Goal: Transaction & Acquisition: Purchase product/service

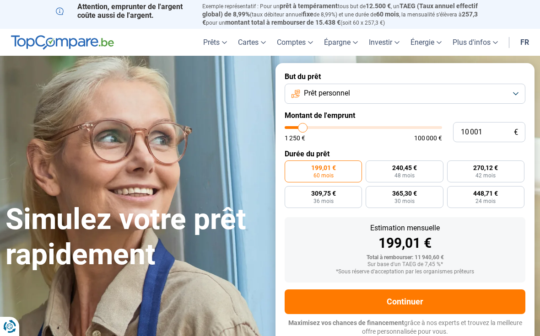
click at [348, 91] on span "Prêt personnel" at bounding box center [327, 93] width 46 height 10
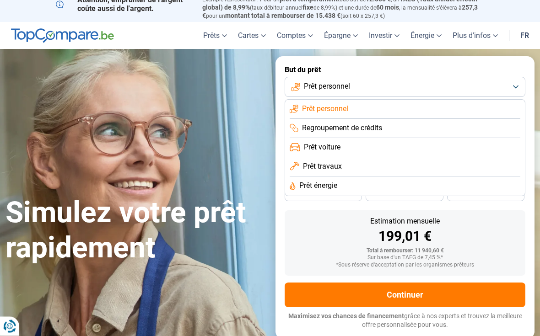
scroll to position [3, 0]
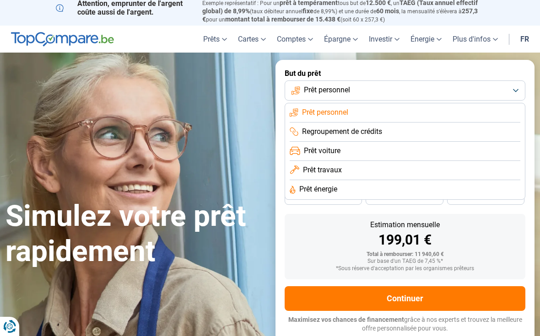
click at [492, 234] on div "199,01 €" at bounding box center [405, 240] width 226 height 14
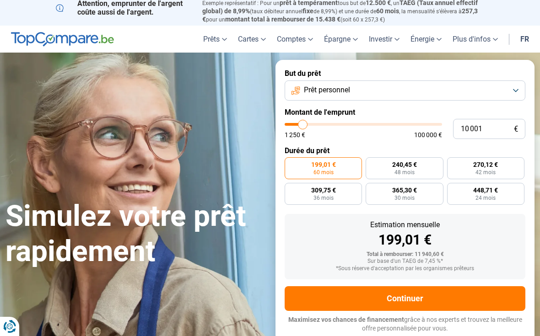
click at [361, 88] on button "Prêt personnel" at bounding box center [404, 90] width 241 height 20
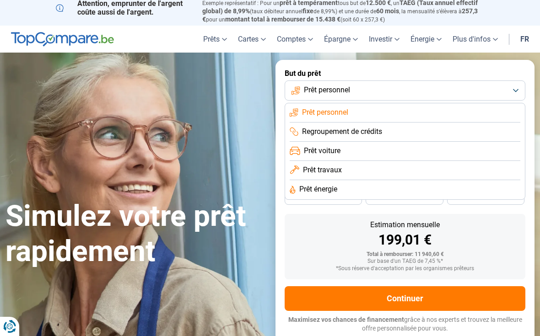
click at [335, 165] on span "Prêt travaux" at bounding box center [322, 170] width 39 height 10
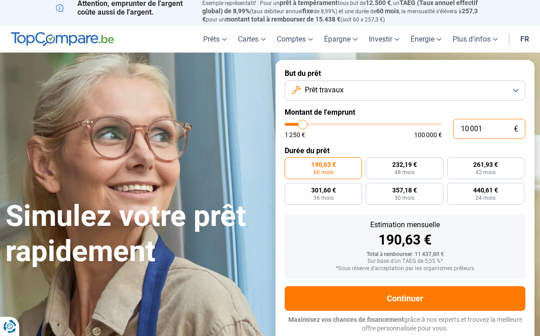
click at [508, 135] on input "10 001" at bounding box center [489, 129] width 72 height 20
click at [511, 60] on form "But du prêt Prêt travaux Montant de l'emprunt 10 001 € 1 250 € 100 000 € Durée …" at bounding box center [404, 201] width 259 height 282
click at [482, 125] on input "10 001" at bounding box center [489, 129] width 72 height 20
type input "1 000"
type input "1250"
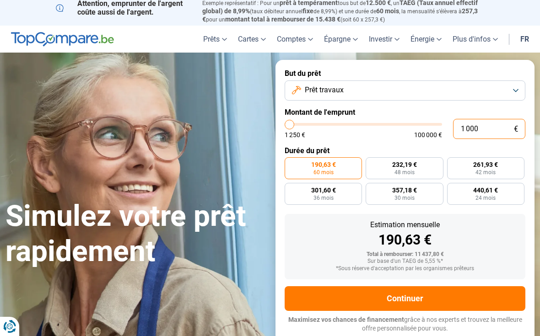
type input "100"
type input "1250"
type input "10"
type input "1250"
type input "1"
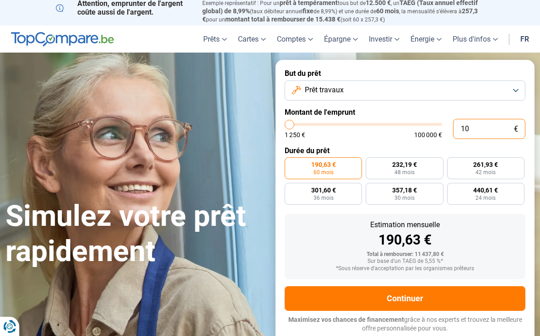
type input "1250"
type input "0"
type input "1250"
type input "1"
type input "1250"
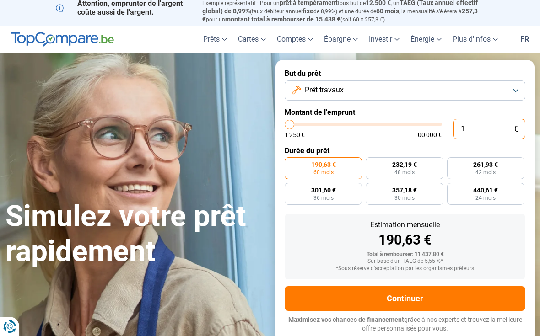
type input "10"
type input "1250"
type input "100"
type input "1250"
type input "10"
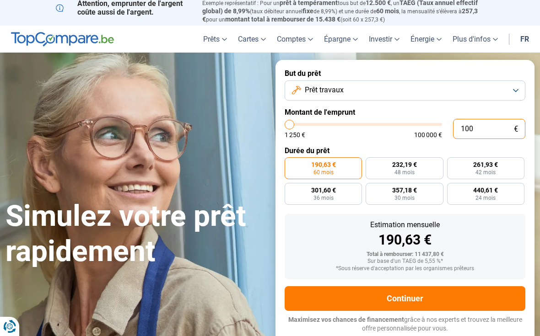
type input "1250"
type input "1"
type input "1250"
type input "0"
type input "1250"
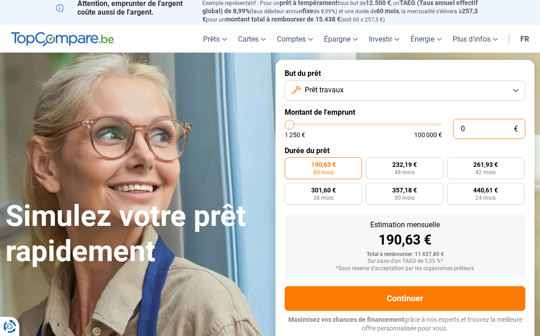
type input "2"
type input "1250"
type input "23"
type input "1250"
type input "230"
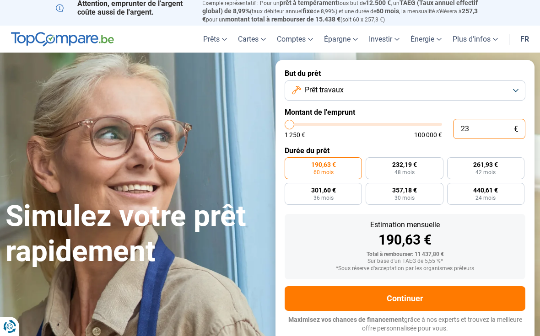
type input "1250"
type input "2 300"
type input "2250"
type input "23 000"
type input "23000"
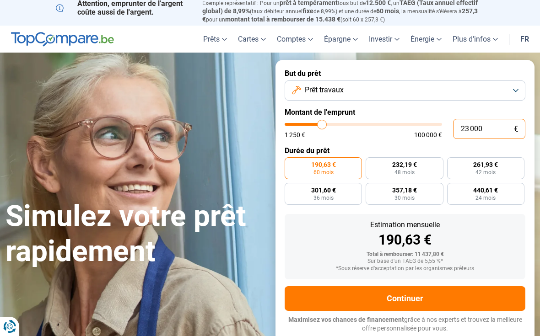
type input "230 000"
type input "100000"
type input "100 000"
type input "100000"
radio input "false"
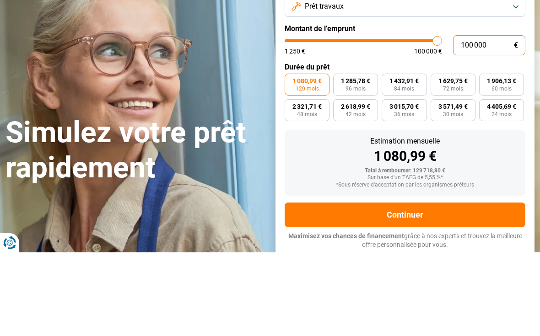
type input "10 000"
type input "10000"
type input "1 000"
type input "1250"
type input "100"
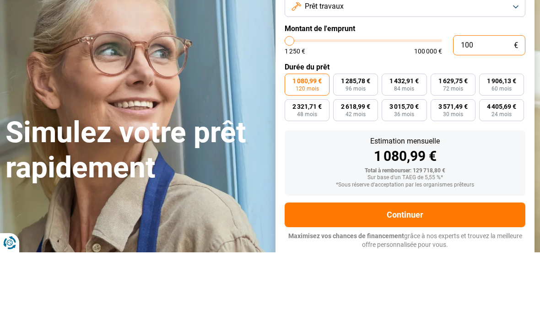
type input "1250"
type input "10"
type input "1250"
type input "1"
type input "1250"
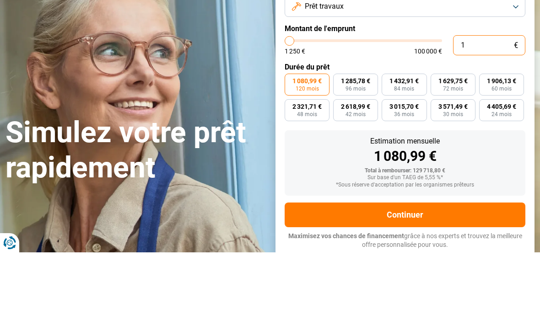
type input "0"
type input "1250"
type input "2"
type input "1250"
type input "23"
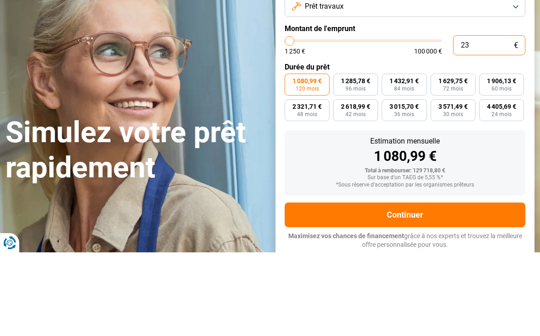
type input "1250"
type input "230"
type input "1250"
type input "2 300"
type input "2250"
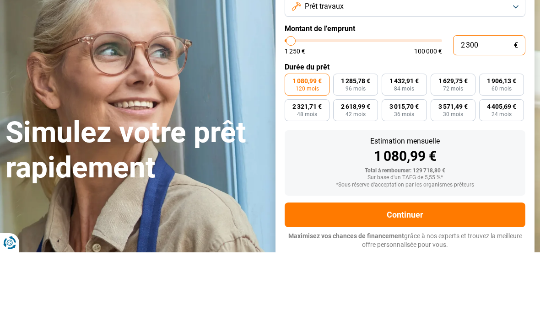
type input "23 000"
type input "23000"
type input "230 000"
type input "100000"
type input "100 000"
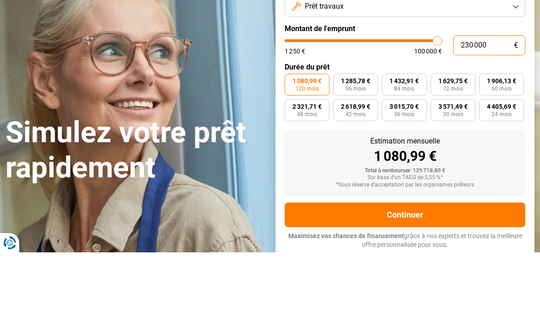
type input "100000"
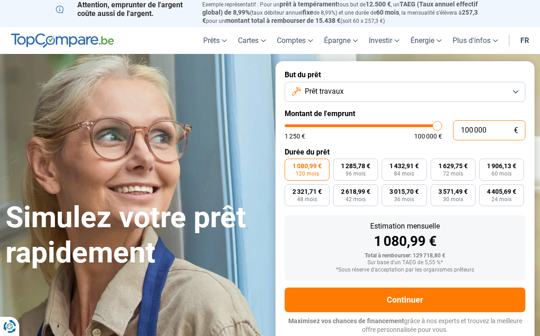
scroll to position [0, 0]
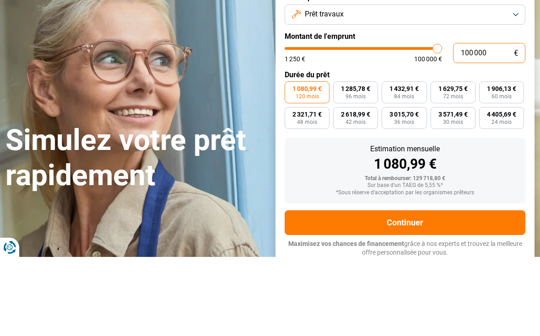
type input "10 000"
type input "10000"
type input "1 000"
type input "1250"
type input "100"
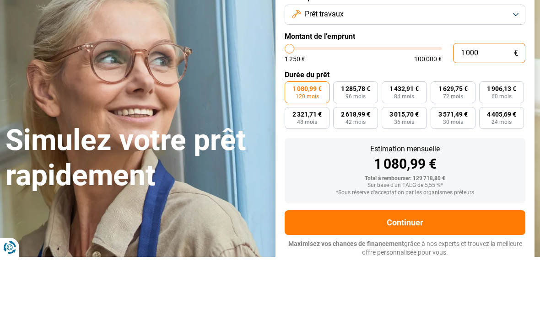
type input "1250"
type input "10"
type input "1250"
type input "1"
type input "1250"
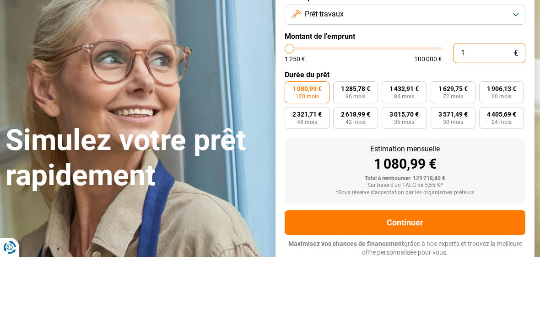
type input "0"
type input "1250"
type input "2"
type input "1250"
type input "23"
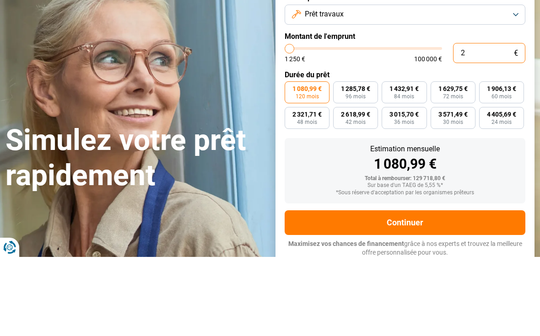
type input "1250"
type input "230"
type input "1250"
type input "2 300"
type input "2250"
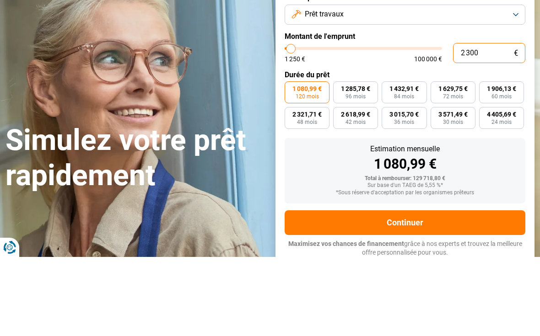
type input "23 000"
type input "23000"
type input "230 000"
type input "100000"
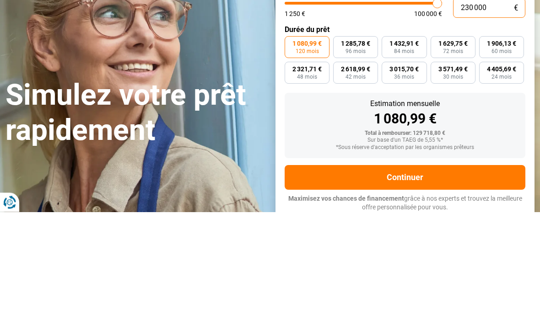
type input "100 000"
type input "100000"
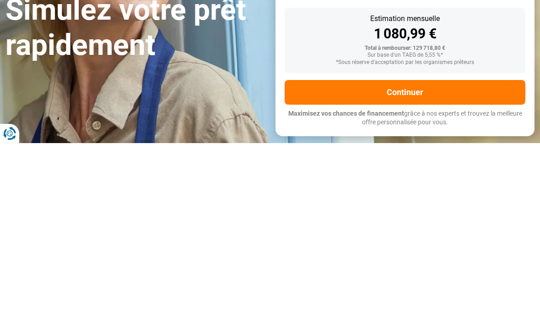
click at [396, 273] on button "Continuer" at bounding box center [404, 285] width 241 height 25
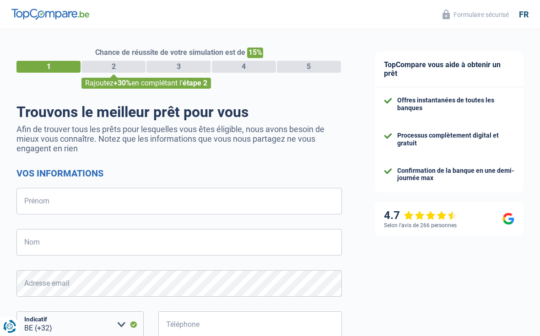
select select "32"
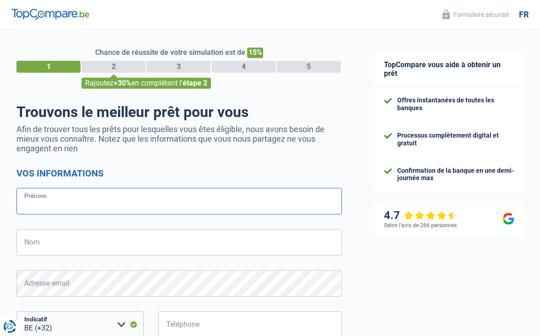
click at [100, 196] on input "Prénom" at bounding box center [178, 201] width 325 height 27
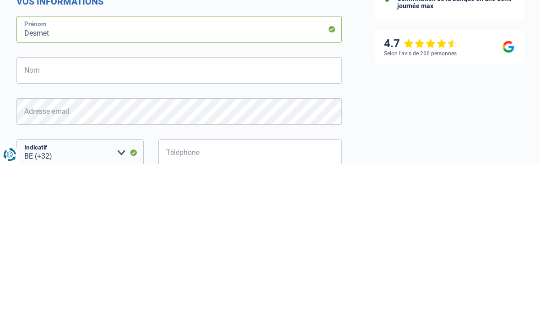
click at [54, 188] on input "Desmet" at bounding box center [178, 201] width 325 height 27
type input "D"
type input "[PERSON_NAME]"
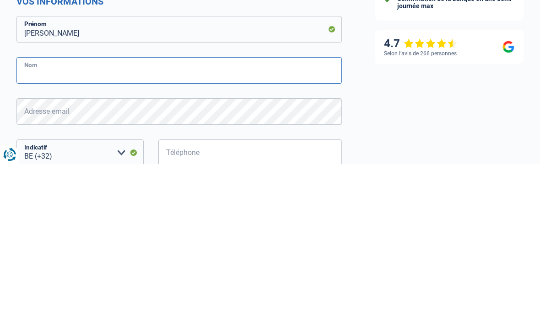
click at [38, 229] on input "Nom" at bounding box center [178, 242] width 325 height 27
type input "Desmet"
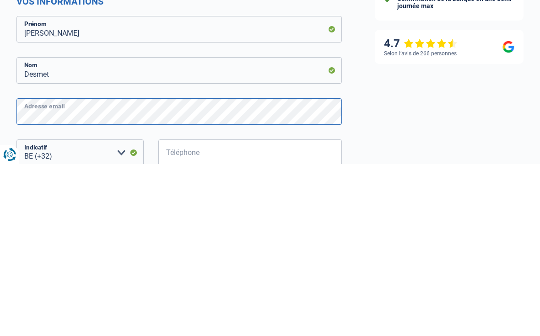
scroll to position [20, 0]
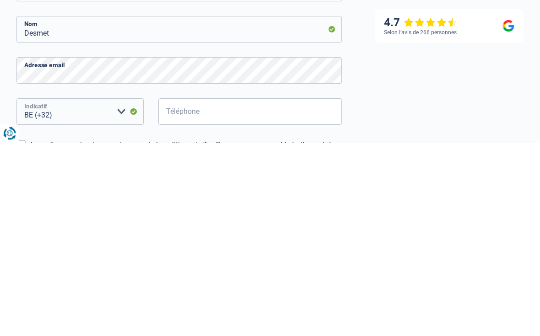
click at [118, 292] on select "BE (+32) LU (+352) Veuillez sélectionner une option" at bounding box center [79, 305] width 127 height 27
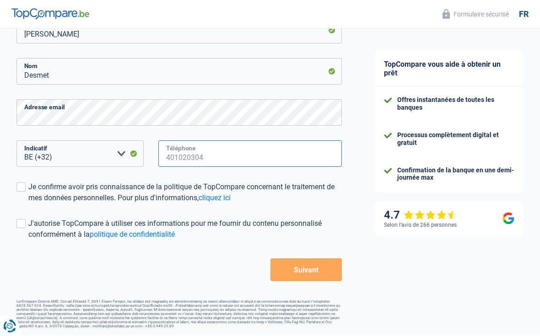
click at [247, 161] on input "Téléphone" at bounding box center [249, 154] width 183 height 27
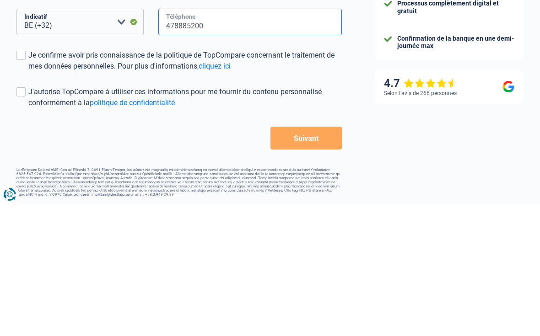
type input "478885200"
click at [21, 182] on label "Je confirme avoir pris connaissance de la politique de TopCompare concernant le…" at bounding box center [178, 193] width 325 height 22
click at [28, 204] on input "Je confirme avoir pris connaissance de la politique de TopCompare concernant le…" at bounding box center [28, 204] width 0 height 0
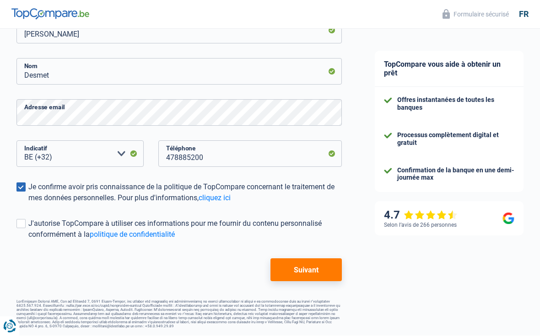
click at [20, 221] on span at bounding box center [20, 224] width 9 height 9
click at [28, 241] on input "J'autorise TopCompare à utiliser ces informations pour me fournir du contenu pe…" at bounding box center [28, 241] width 0 height 0
click at [306, 263] on button "Suivant" at bounding box center [305, 270] width 71 height 23
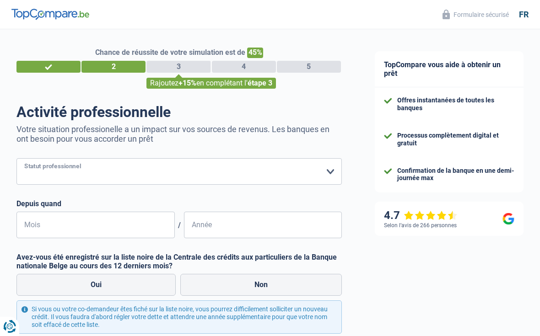
click at [123, 172] on select "Ouvrier Employé privé Employé public Invalide Indépendant Pensionné Chômeur Mut…" at bounding box center [178, 171] width 325 height 27
select select "merchant"
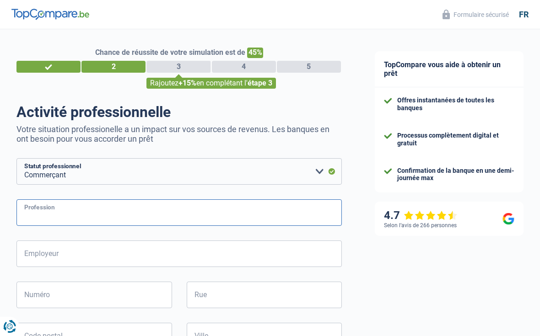
click at [176, 207] on input "Profession" at bounding box center [178, 212] width 325 height 27
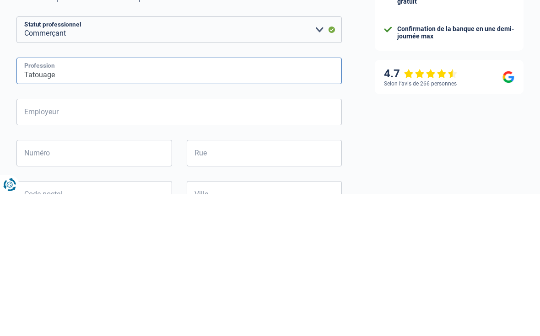
type input "Tatouage"
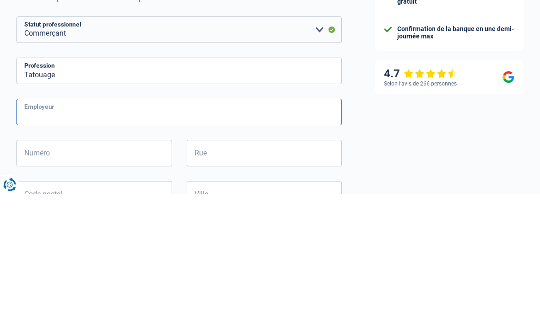
click at [145, 241] on input "Employeur" at bounding box center [178, 254] width 325 height 27
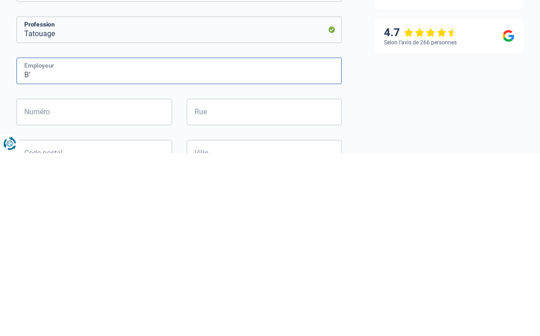
type input "B"
type input "Pathe"
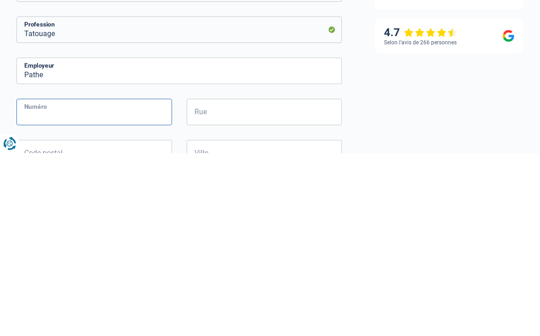
click at [58, 282] on input "Numéro" at bounding box center [93, 295] width 155 height 27
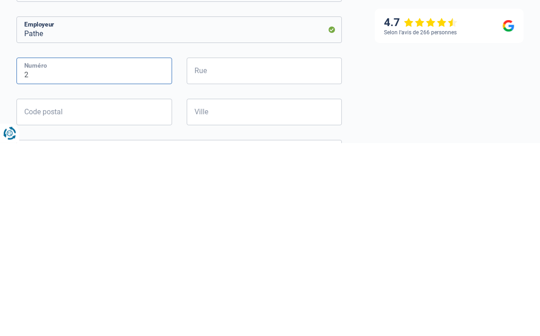
type input "2"
click at [239, 251] on input "Rue" at bounding box center [264, 264] width 155 height 27
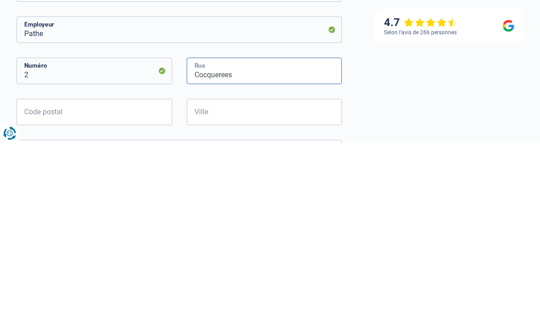
type input "Cocquerees"
click at [54, 251] on div "2 Numéro" at bounding box center [95, 271] width 170 height 41
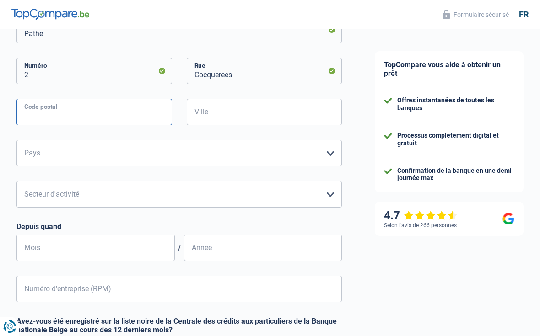
click at [78, 115] on input "Code postal" at bounding box center [93, 112] width 155 height 27
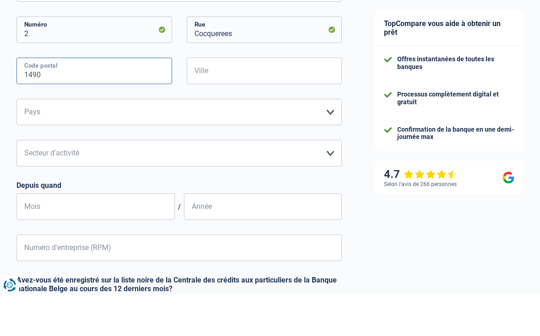
type input "1490"
click at [246, 99] on input "Ville" at bounding box center [264, 112] width 155 height 27
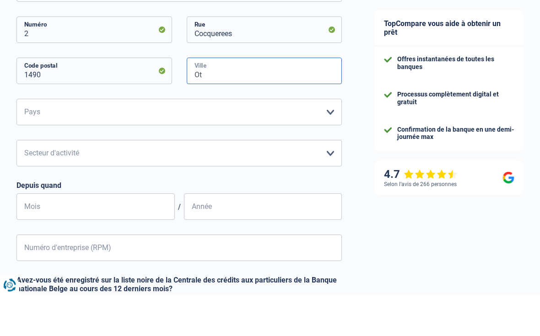
type input "O"
type input "C"
type input "ottignies"
click at [209, 140] on select "Belgique Luxembourg Veuillez sélectionner une option" at bounding box center [178, 153] width 325 height 27
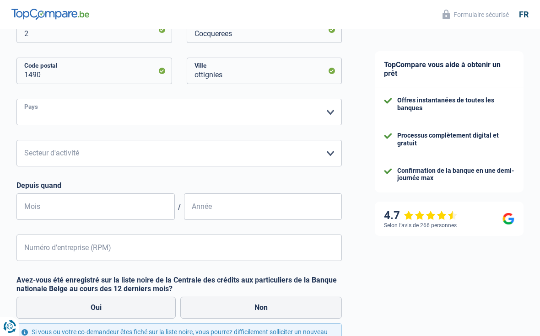
select select "BE"
click at [229, 157] on select "Agriculture/Pêche Industrie Horeca Courier/Fitness/Taxi Construction Banques/As…" at bounding box center [178, 153] width 325 height 27
select select "smallCompanies"
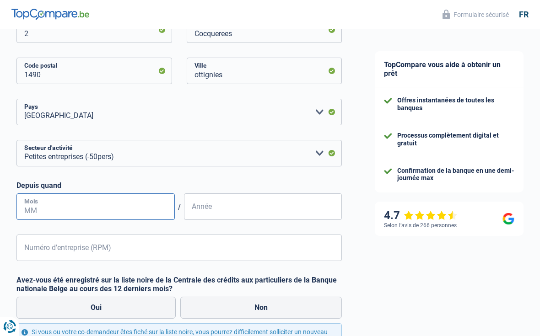
click at [123, 207] on input "Mois" at bounding box center [95, 206] width 158 height 27
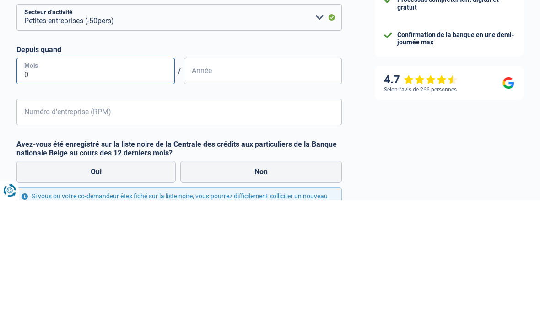
type input "04"
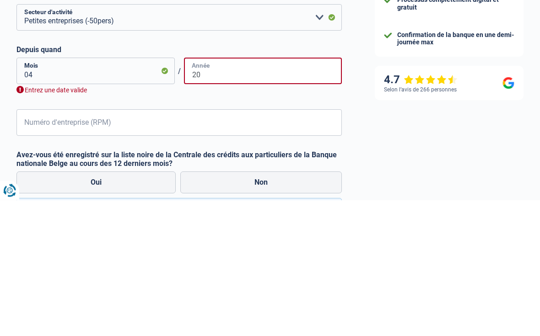
type input "20"
click at [43, 194] on input "04" at bounding box center [95, 207] width 158 height 27
click at [48, 194] on input "04" at bounding box center [95, 207] width 158 height 27
type input "0"
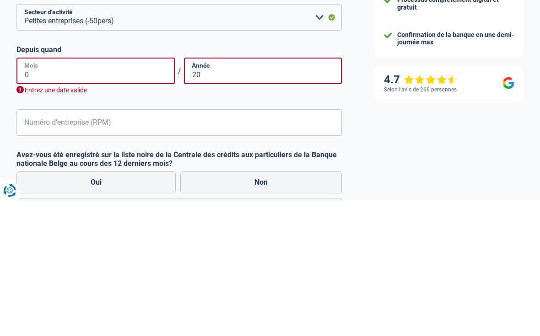
type input "02"
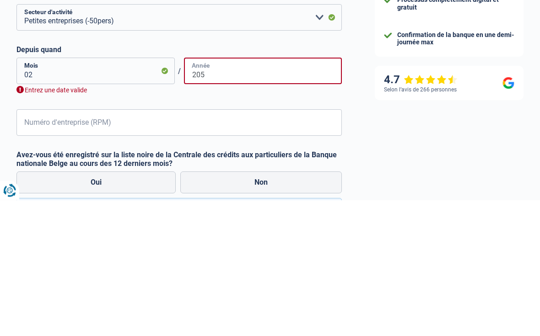
type input "205"
click at [38, 194] on input "02" at bounding box center [95, 207] width 158 height 27
type input "0"
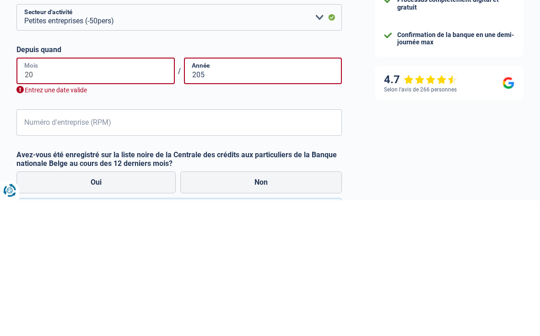
type input "20"
click at [220, 194] on input "205" at bounding box center [263, 207] width 158 height 27
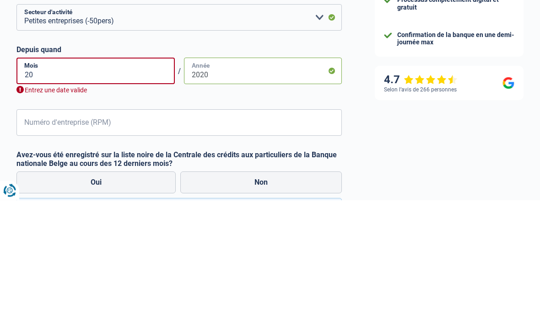
type input "2020"
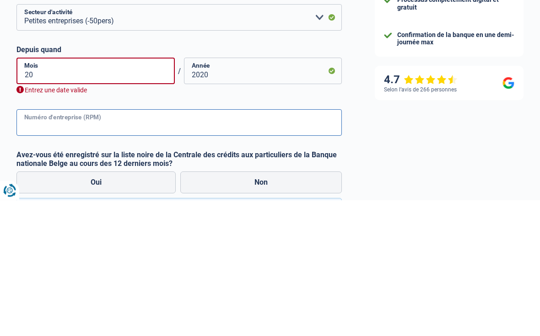
click at [151, 246] on input "Numéro d'entreprise (RPM)" at bounding box center [178, 259] width 325 height 27
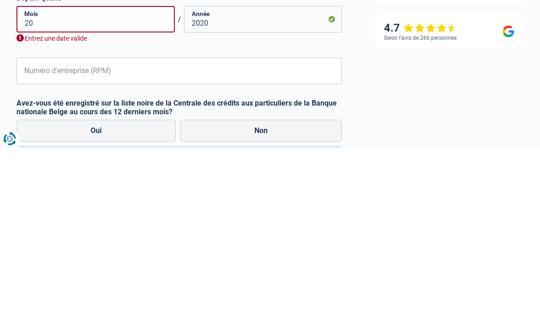
click at [263, 308] on label "Non" at bounding box center [260, 319] width 161 height 22
click at [263, 308] on input "Non" at bounding box center [260, 319] width 161 height 22
radio input "true"
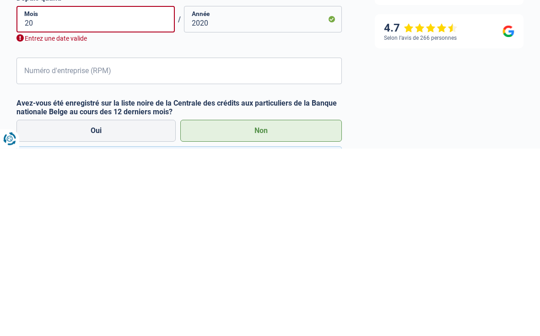
scroll to position [394, 0]
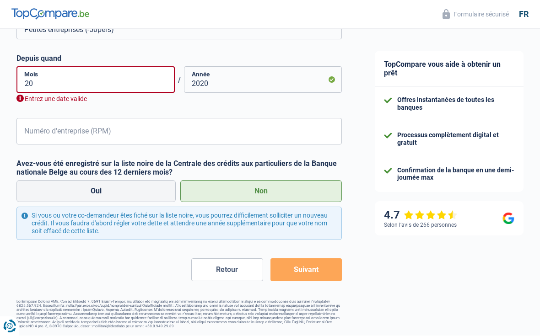
click at [307, 268] on button "Suivant" at bounding box center [305, 270] width 71 height 23
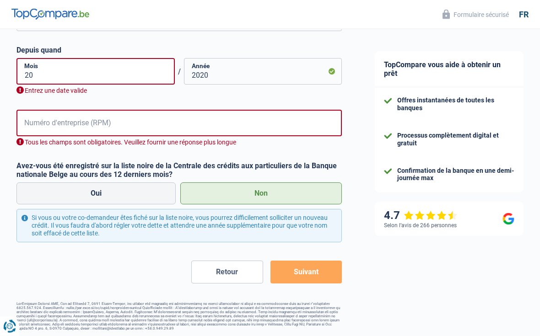
scroll to position [405, 0]
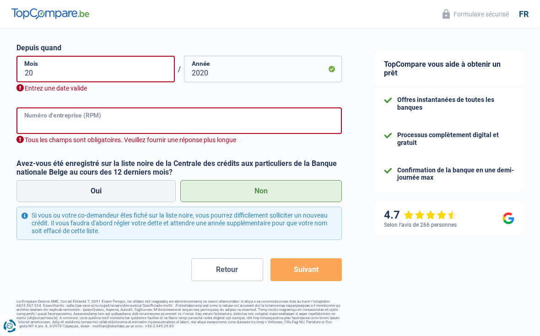
click at [127, 115] on input "Numéro d'entreprise (RPM)" at bounding box center [178, 121] width 325 height 27
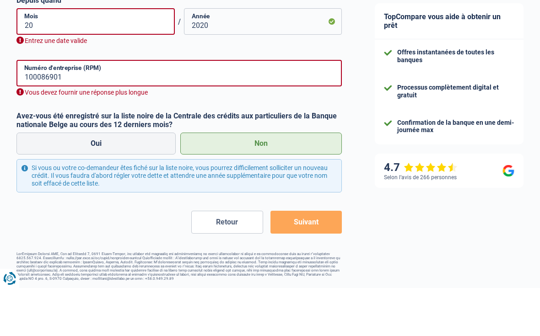
click at [254, 181] on label "Non" at bounding box center [260, 192] width 161 height 22
click at [254, 181] on input "Non" at bounding box center [260, 192] width 161 height 22
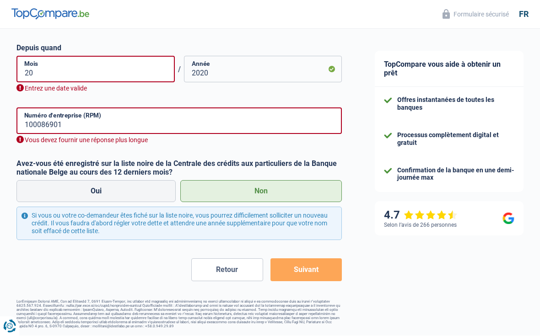
click at [314, 263] on button "Suivant" at bounding box center [305, 270] width 71 height 23
click at [299, 277] on button "Suivant" at bounding box center [305, 270] width 71 height 23
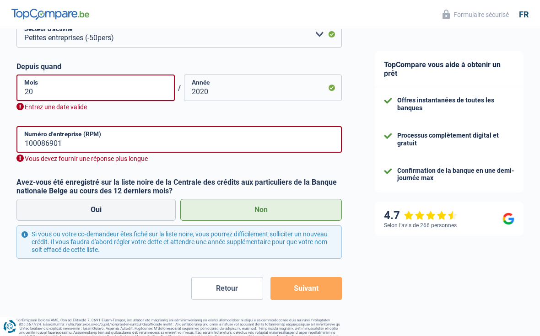
scroll to position [359, 0]
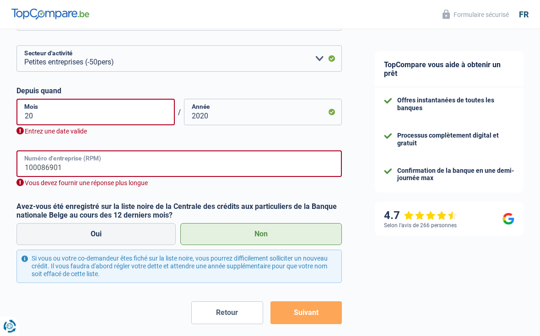
click at [69, 167] on input "100086901" at bounding box center [178, 164] width 325 height 27
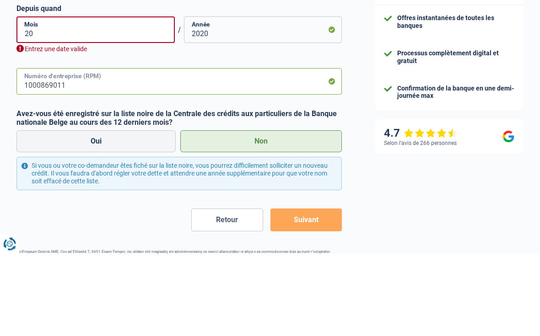
type input "1000869011"
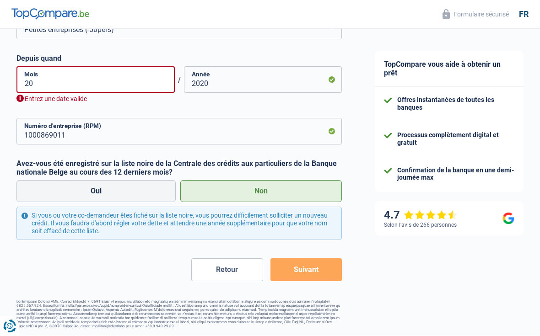
click at [304, 268] on button "Suivant" at bounding box center [305, 270] width 71 height 23
click at [302, 268] on button "Suivant" at bounding box center [305, 270] width 71 height 23
click at [300, 266] on button "Suivant" at bounding box center [305, 270] width 71 height 23
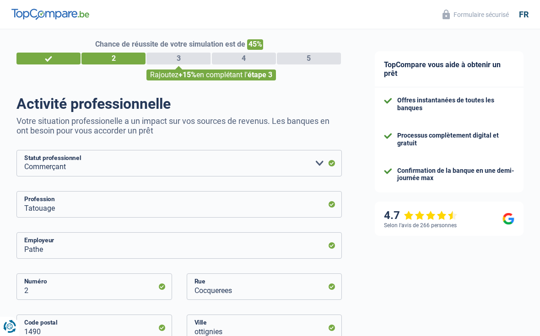
scroll to position [9, 0]
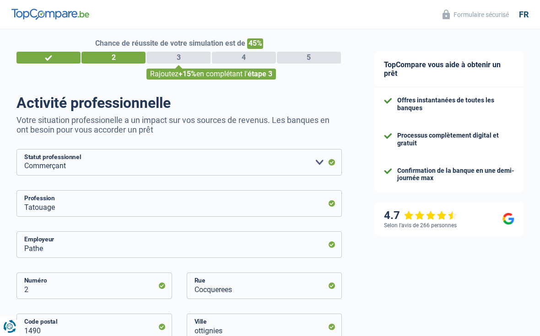
click at [181, 57] on div "3" at bounding box center [178, 58] width 64 height 12
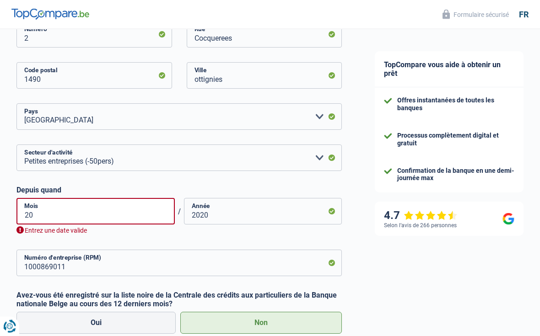
scroll to position [261, 0]
click at [44, 213] on input "20" at bounding box center [95, 211] width 158 height 27
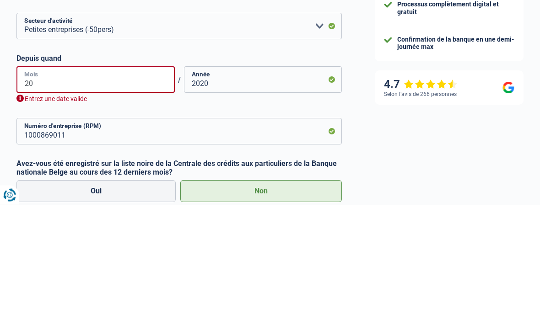
type input "2"
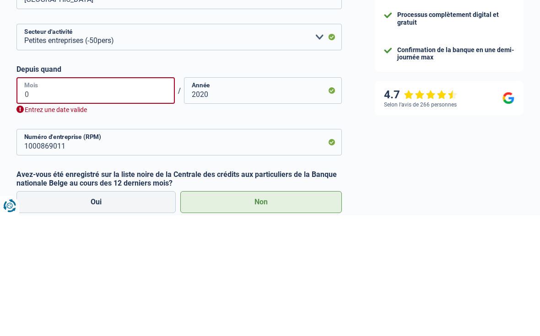
type input "01"
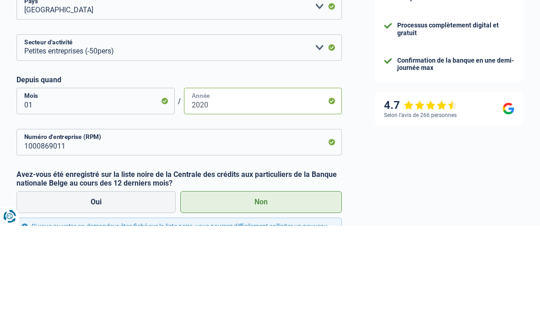
type input "2020"
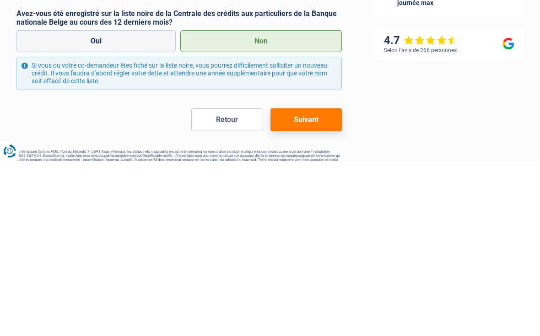
click at [306, 284] on button "Suivant" at bounding box center [305, 295] width 71 height 23
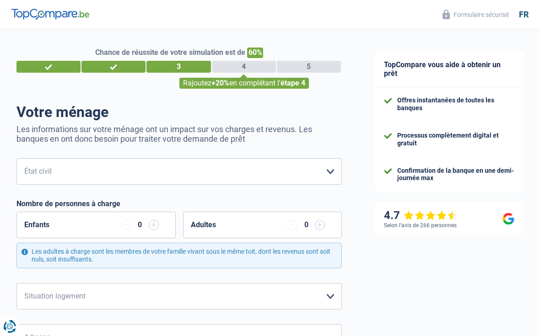
click at [157, 225] on input "button" at bounding box center [154, 225] width 10 height 10
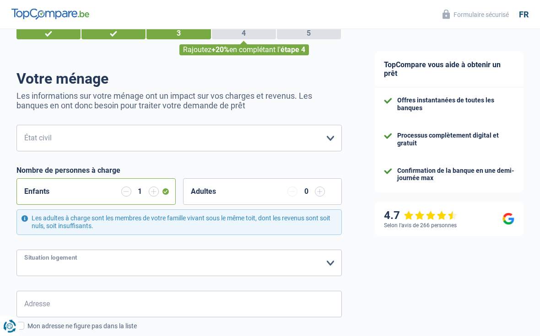
click at [331, 264] on select "Locataire Propriétaire avec prêt hypothécaire Propriétaire sans prêt hypothécai…" at bounding box center [178, 263] width 325 height 27
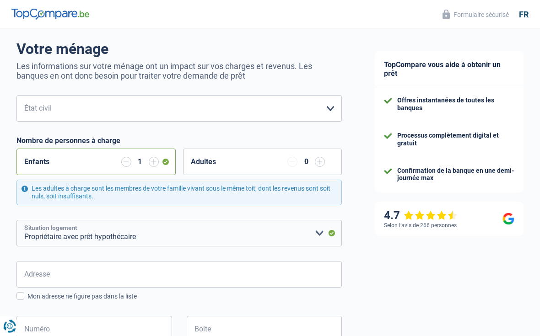
click at [316, 235] on select "Locataire Propriétaire avec prêt hypothécaire Propriétaire sans prêt hypothécai…" at bounding box center [178, 233] width 325 height 27
select select "ownerWithoutMortgage"
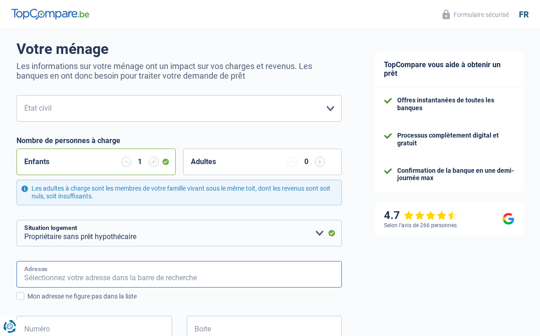
click at [84, 275] on input "Adresse" at bounding box center [178, 274] width 325 height 27
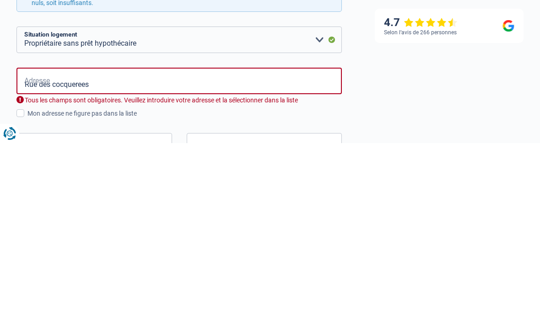
type input "Rue des Coquerées, Ottignies-[GEOGRAPHIC_DATA], [GEOGRAPHIC_DATA]"
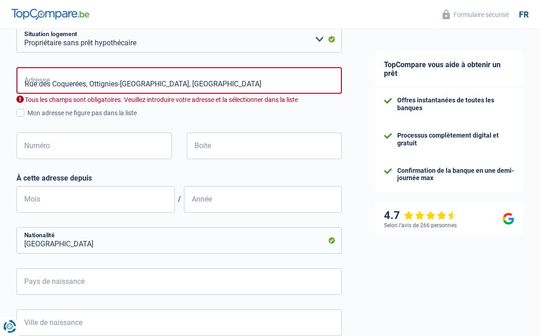
select select "BE"
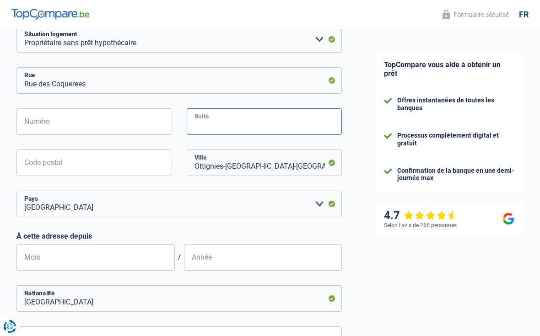
click at [245, 127] on input "Boite" at bounding box center [264, 121] width 155 height 27
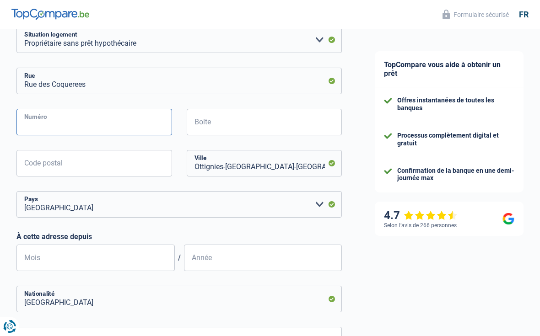
click at [59, 123] on input "Numéro" at bounding box center [93, 122] width 155 height 27
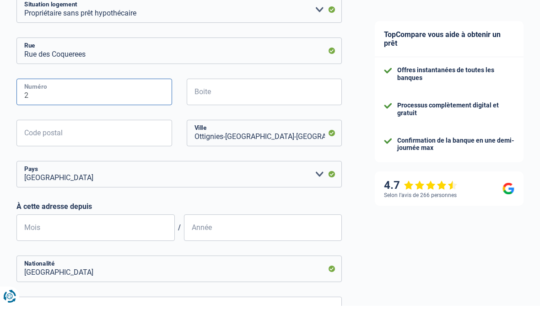
type input "2"
click at [66, 150] on input "Code postal" at bounding box center [93, 163] width 155 height 27
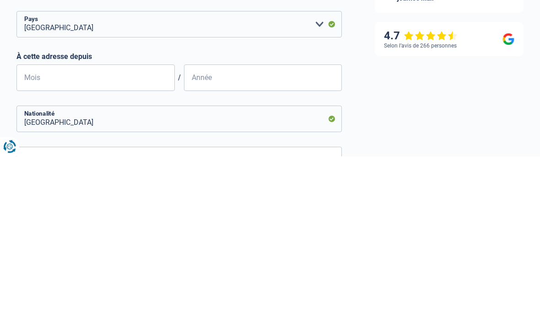
type input "1340"
click at [134, 245] on input "Mois" at bounding box center [95, 258] width 158 height 27
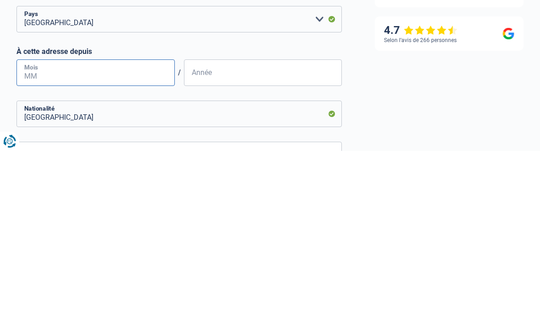
scroll to position [286, 0]
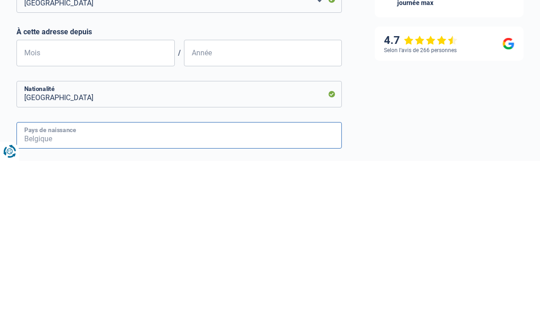
click at [280, 297] on input "Pays de naissance" at bounding box center [178, 310] width 325 height 27
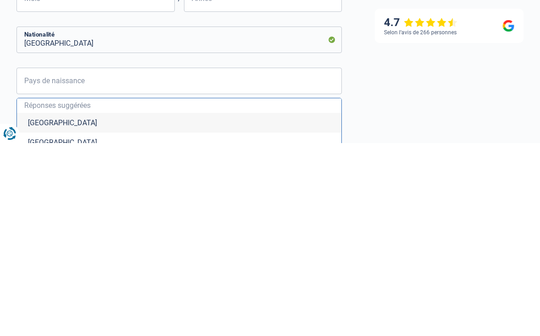
click at [54, 306] on li "[GEOGRAPHIC_DATA]" at bounding box center [179, 316] width 324 height 20
type input "[GEOGRAPHIC_DATA]"
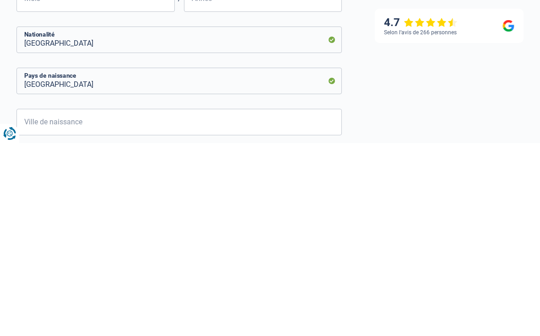
scroll to position [437, 0]
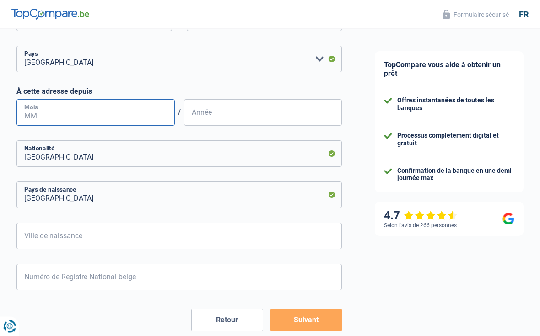
click at [134, 106] on input "Mois" at bounding box center [95, 113] width 158 height 27
type input "12"
click at [230, 116] on input "Année" at bounding box center [263, 113] width 158 height 27
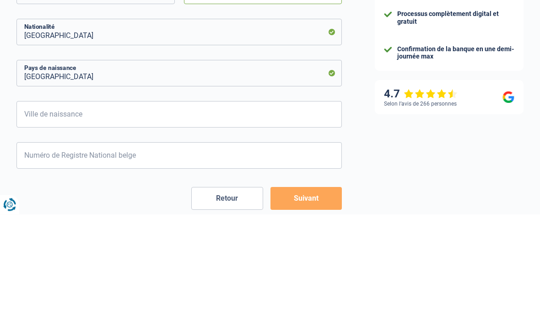
type input "2018"
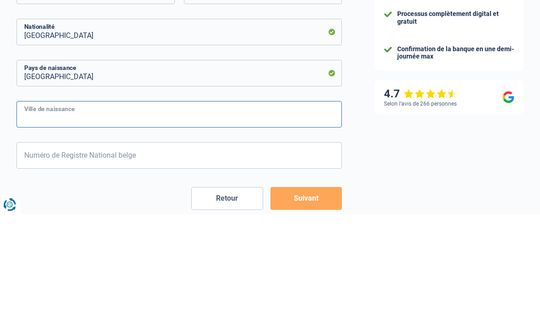
click at [281, 223] on input "Ville de naissance" at bounding box center [178, 236] width 325 height 27
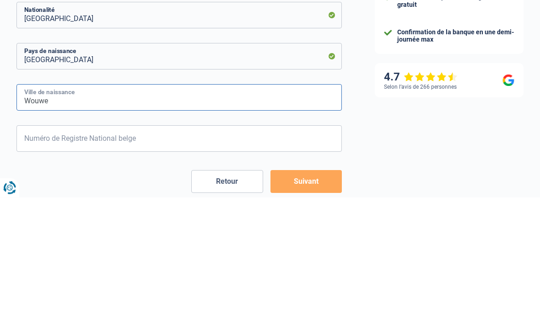
type input "Wouwe"
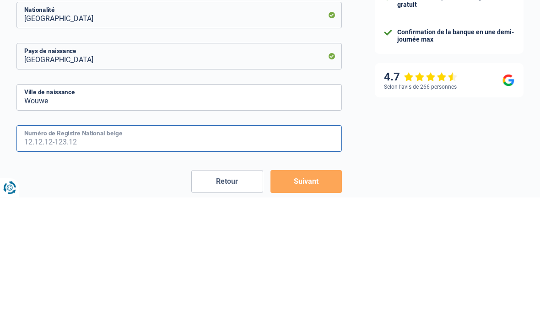
click at [173, 264] on input "Numéro de Registre National belge" at bounding box center [178, 277] width 325 height 27
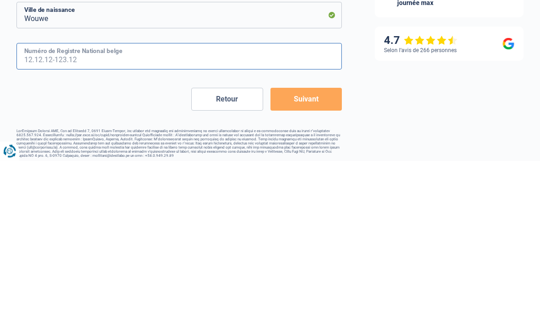
scroll to position [455, 0]
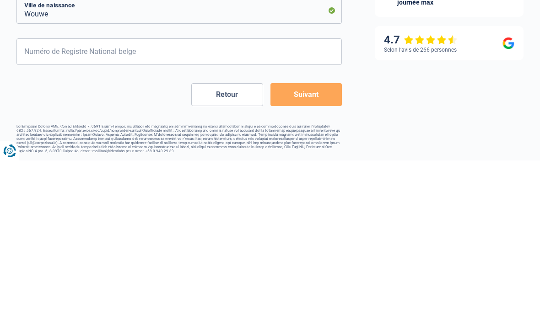
click at [307, 259] on button "Suivant" at bounding box center [305, 270] width 71 height 23
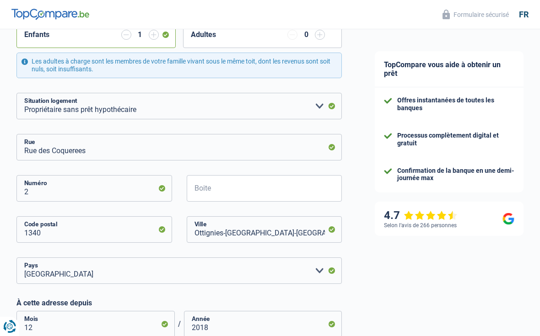
scroll to position [128, 0]
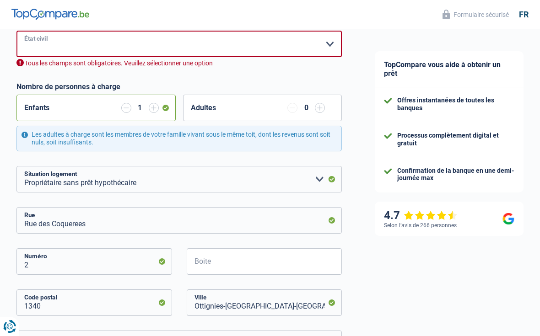
click at [58, 48] on select "[PERSON_NAME](e) Cohabitant(e) légal(e) Divorcé(e) Veuf(ve) Séparé (de fait) Ve…" at bounding box center [178, 44] width 325 height 27
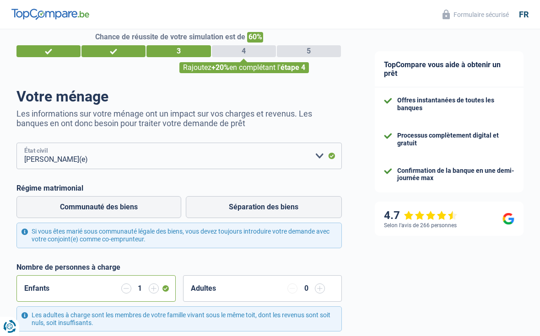
scroll to position [0, 0]
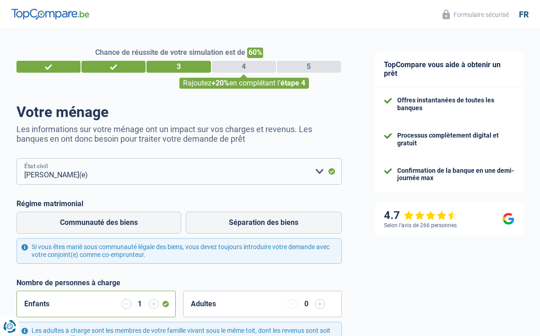
click at [132, 163] on select "[PERSON_NAME](e) Cohabitant(e) légal(e) Divorcé(e) Veuf(ve) Séparé (de fait) Ve…" at bounding box center [178, 171] width 325 height 27
select select "single"
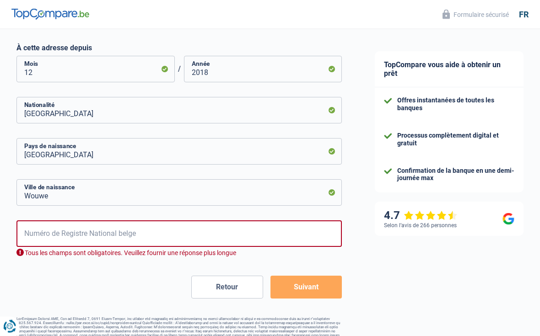
scroll to position [447, 0]
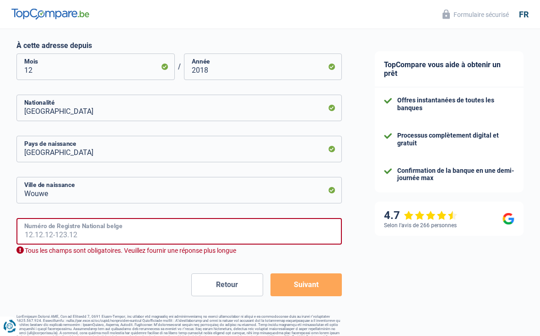
click at [129, 225] on input "Numéro de Registre National belge" at bounding box center [178, 232] width 325 height 27
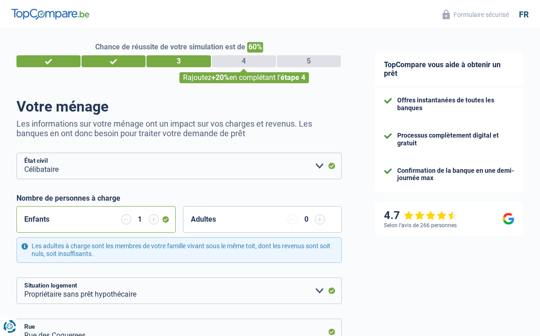
scroll to position [0, 0]
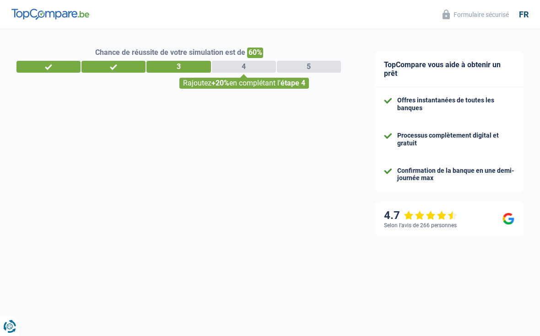
select select "merchant"
select select "BE"
select select "smallCompanies"
